Goal: Task Accomplishment & Management: Use online tool/utility

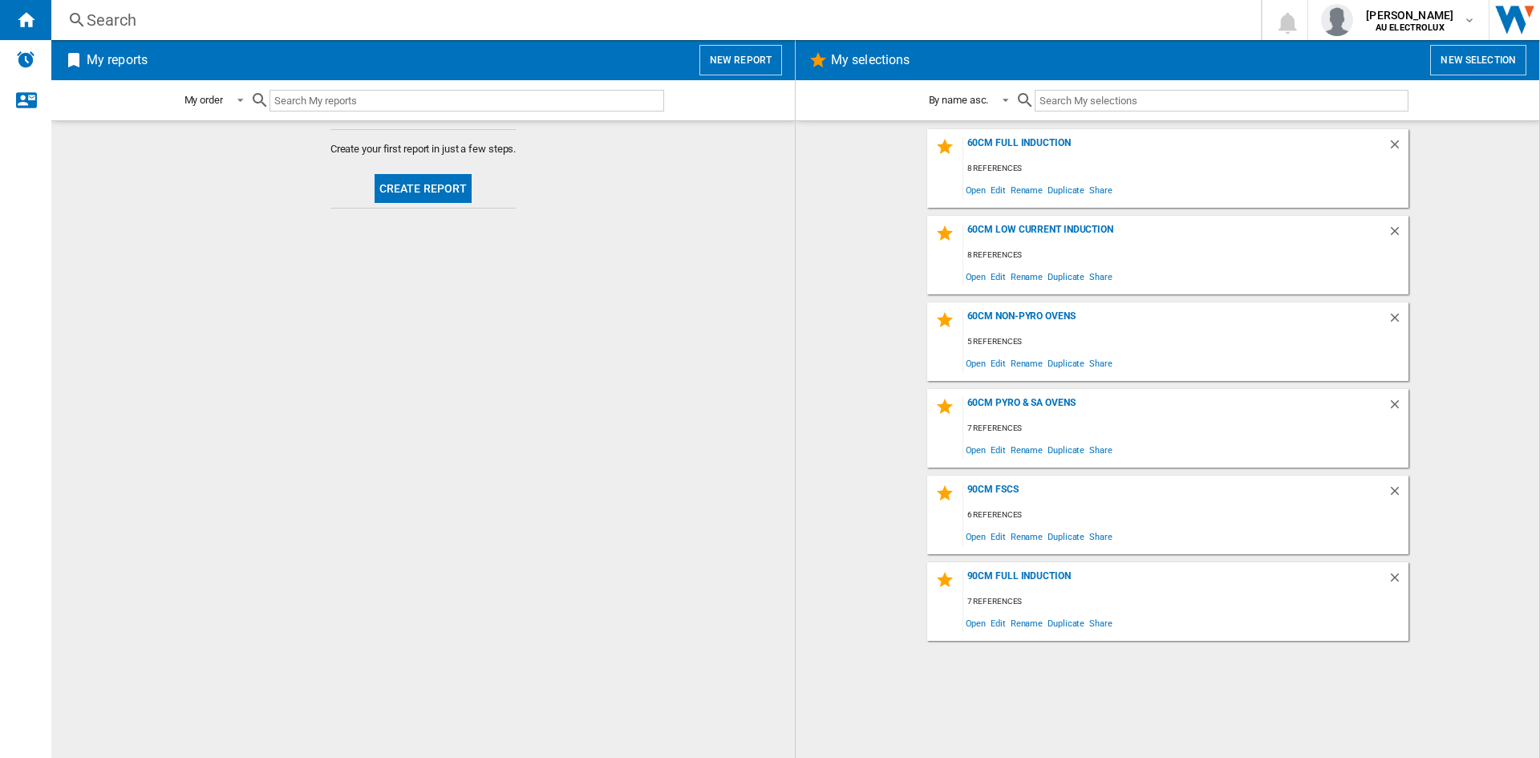
click at [745, 59] on button "New report" at bounding box center [741, 60] width 83 height 30
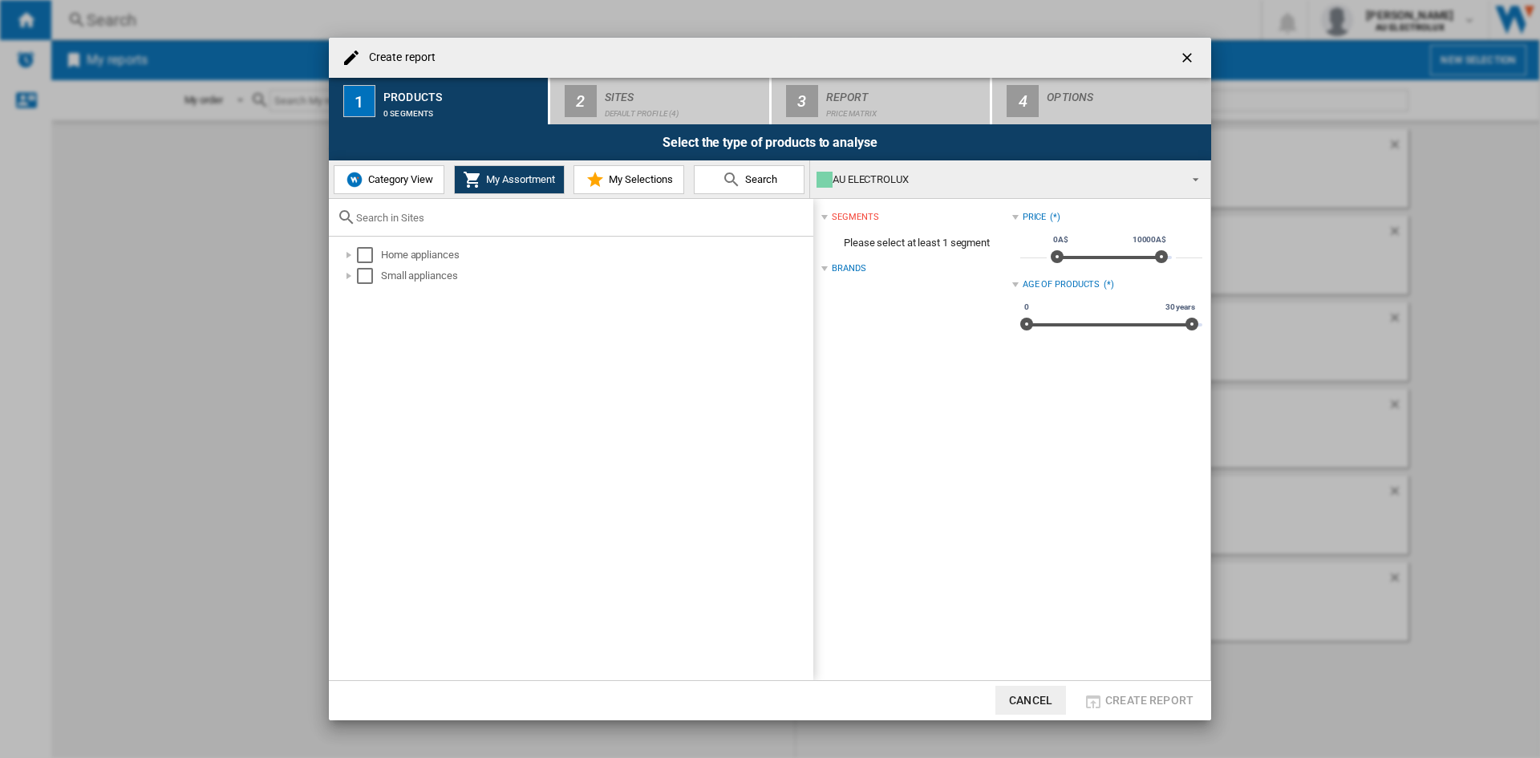
click at [772, 181] on span "Search" at bounding box center [759, 179] width 36 height 12
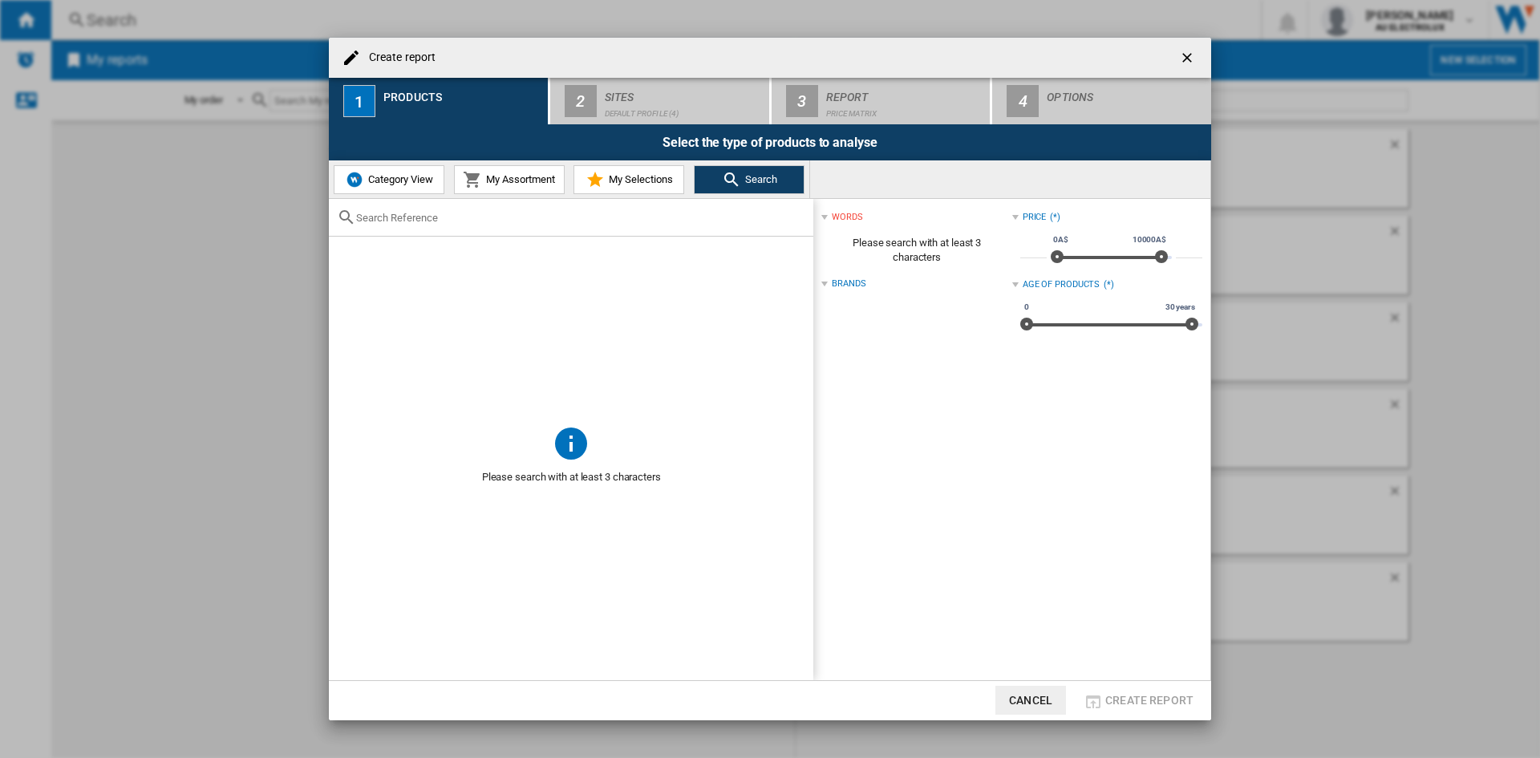
click at [477, 223] on input "text" at bounding box center [580, 218] width 449 height 12
paste input "HWO60S14TPX5"
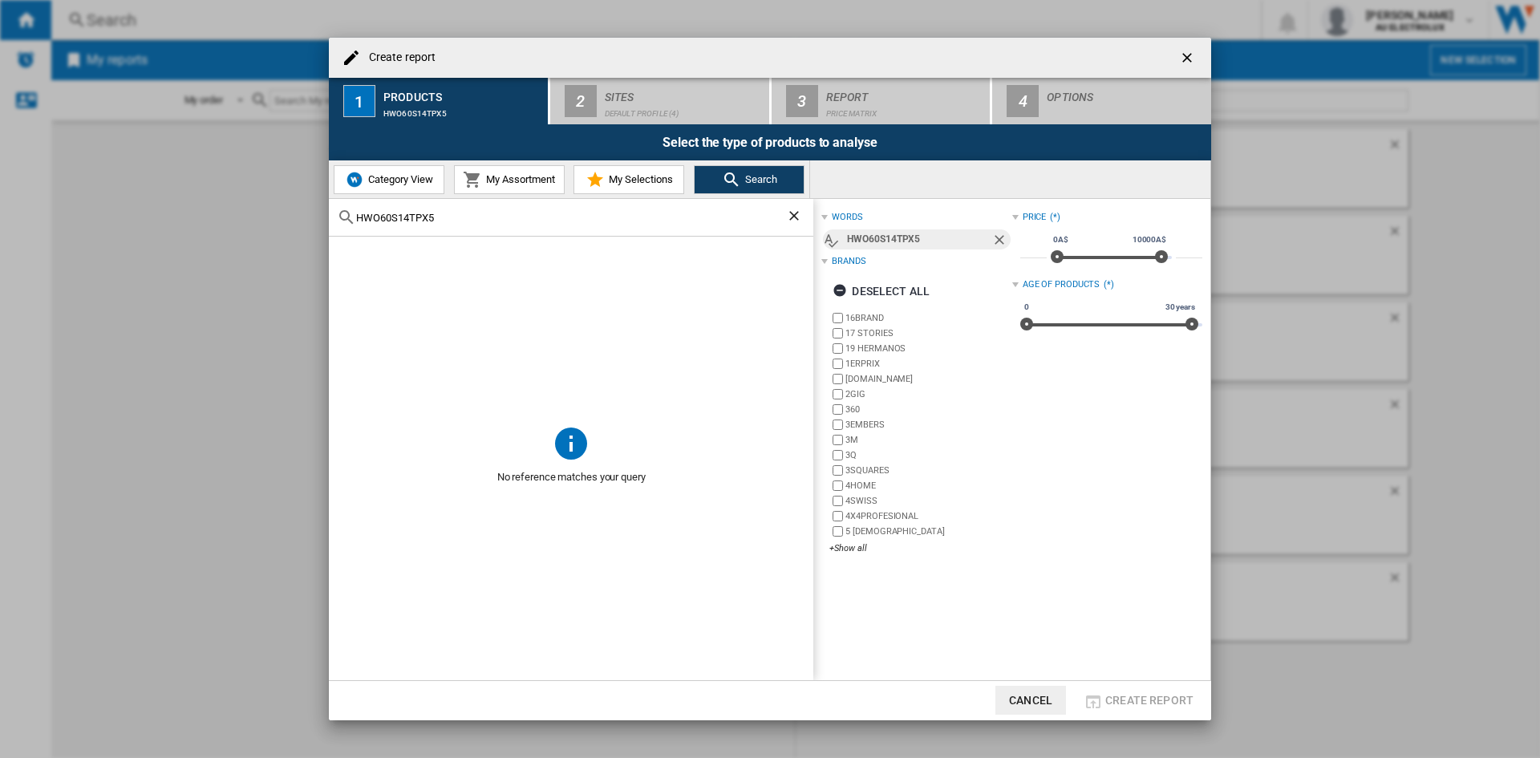
click at [492, 213] on input "HWO60S14TPX5" at bounding box center [571, 218] width 430 height 12
type input "HWO60S14TPX"
